Goal: Transaction & Acquisition: Purchase product/service

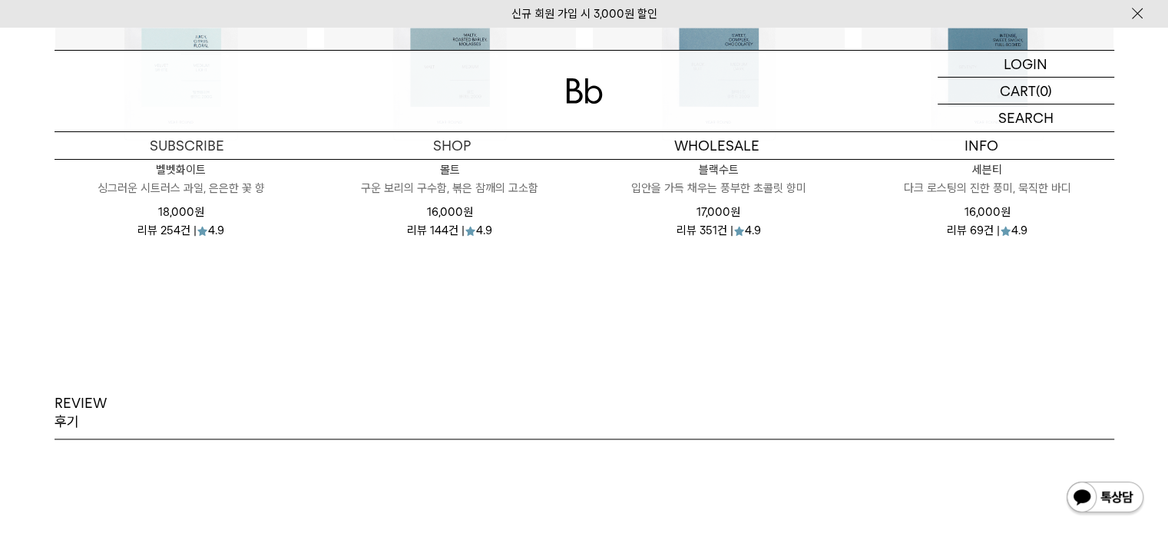
scroll to position [1690, 0]
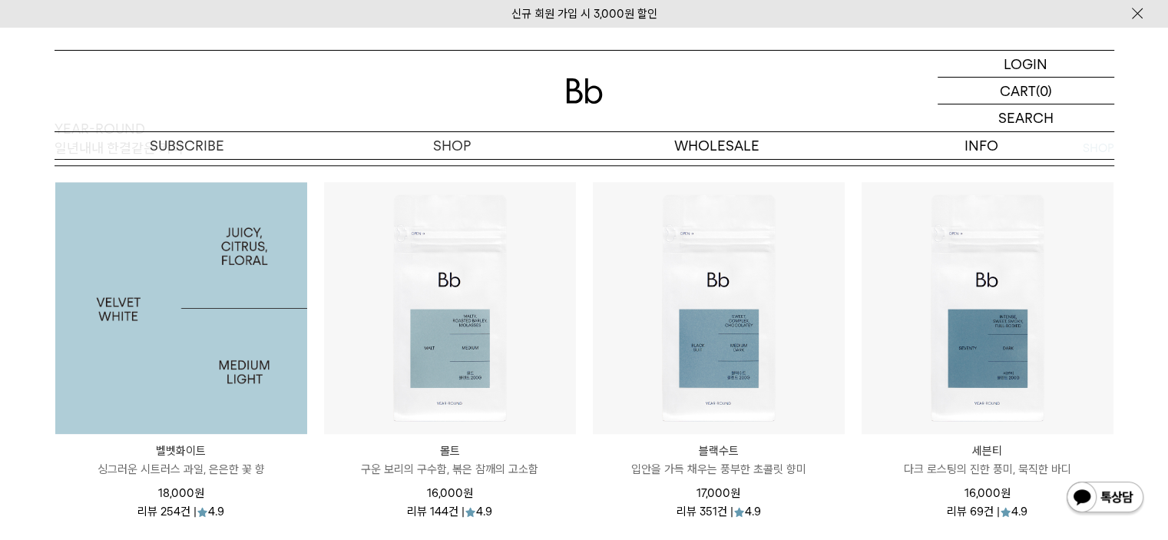
drag, startPoint x: 203, startPoint y: 340, endPoint x: 378, endPoint y: 346, distance: 175.2
click at [203, 339] on img at bounding box center [181, 308] width 252 height 252
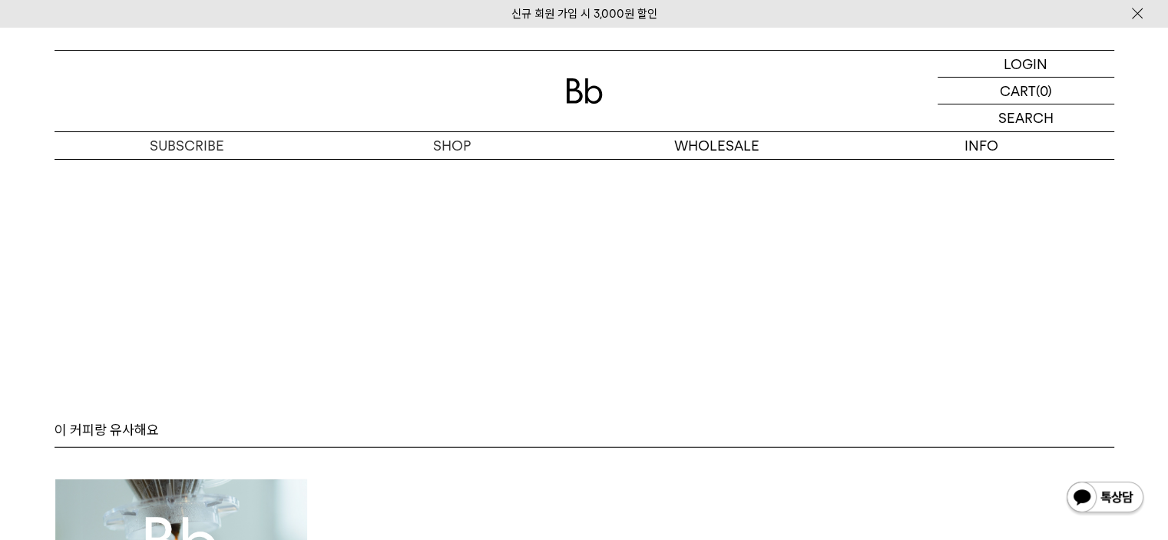
scroll to position [4247, 0]
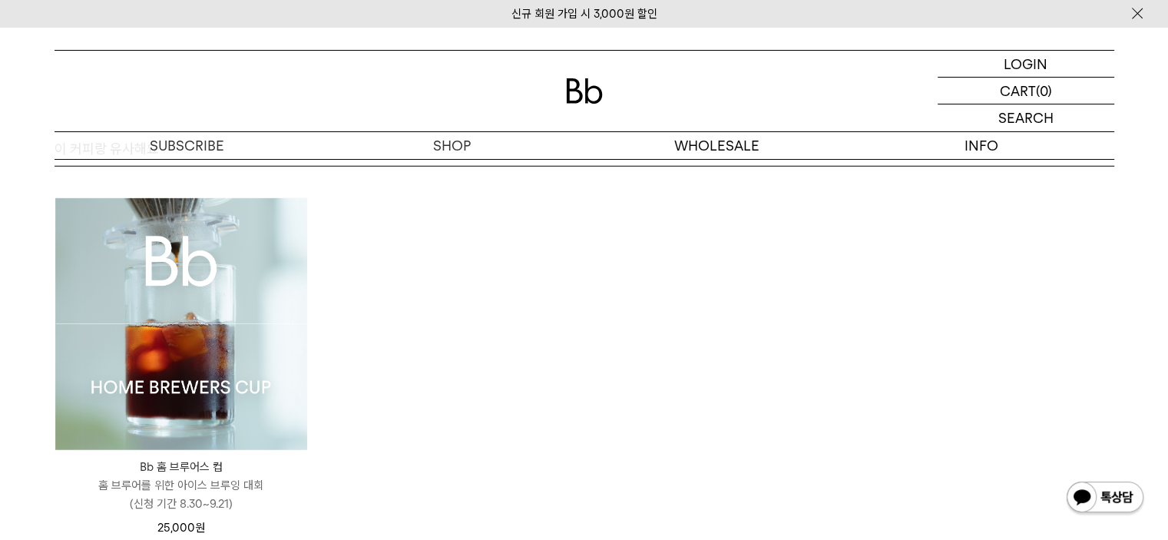
click at [182, 332] on img at bounding box center [181, 324] width 252 height 252
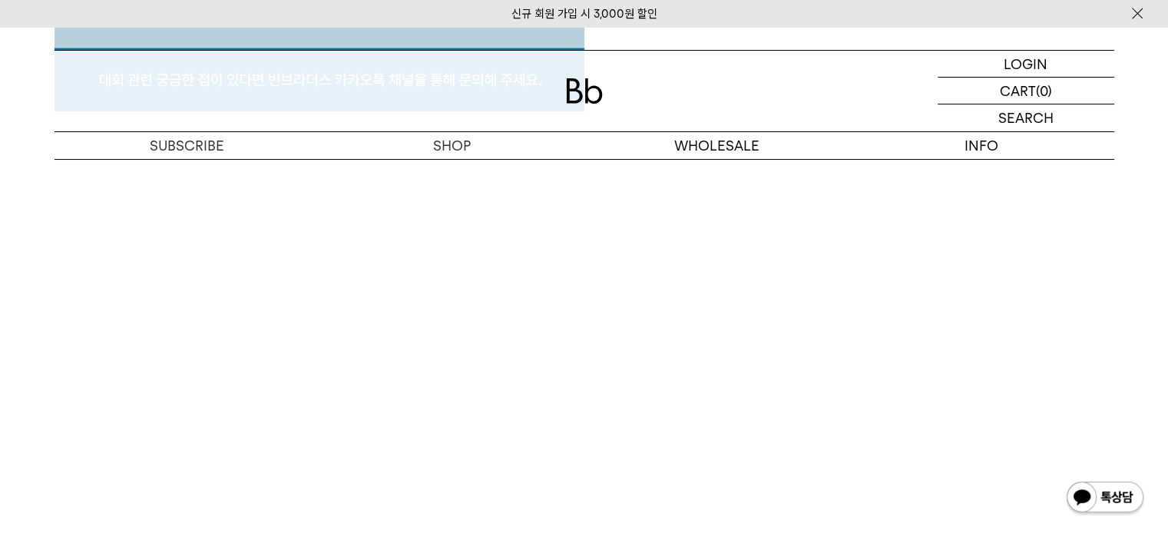
scroll to position [7885, 0]
